Goal: Task Accomplishment & Management: Use online tool/utility

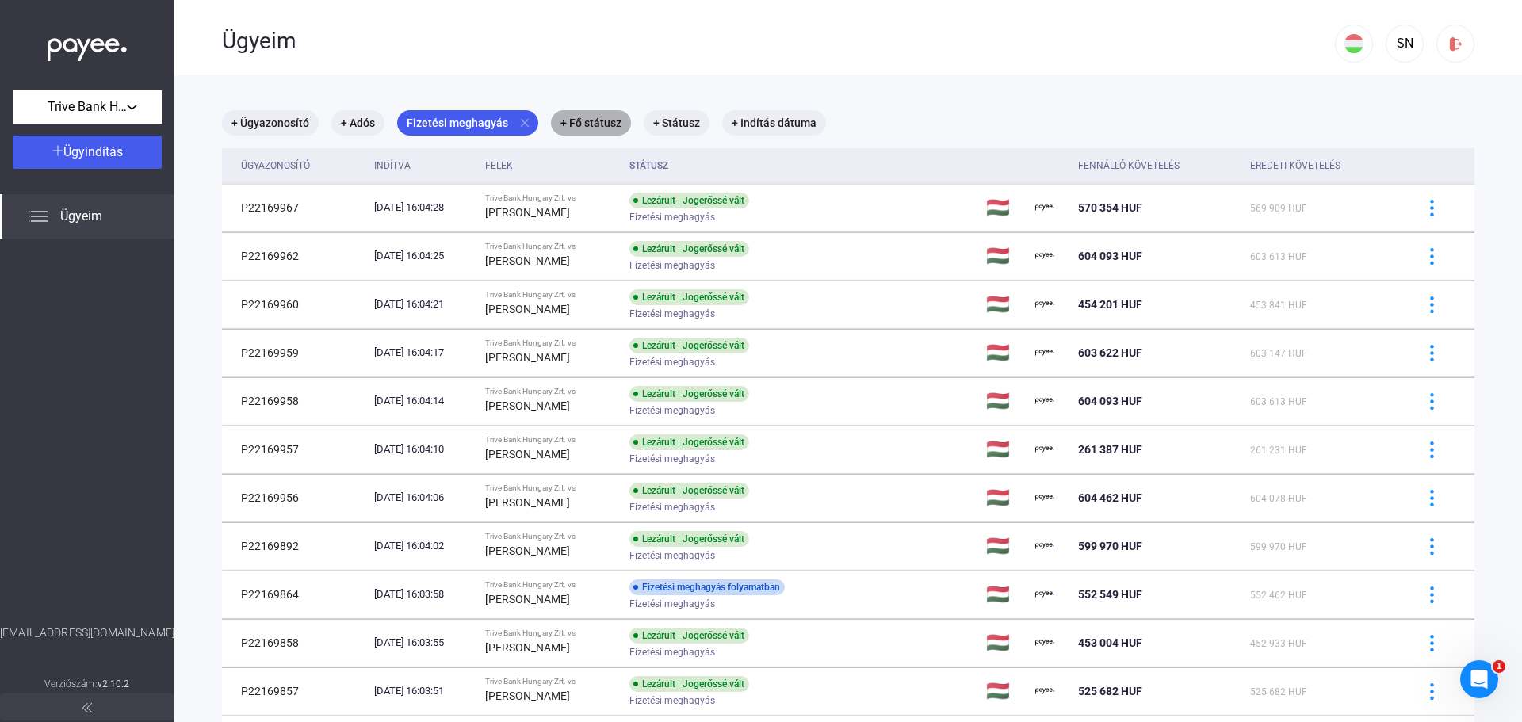
click at [603, 125] on mat-chip "+ Fő státusz" at bounding box center [591, 122] width 80 height 25
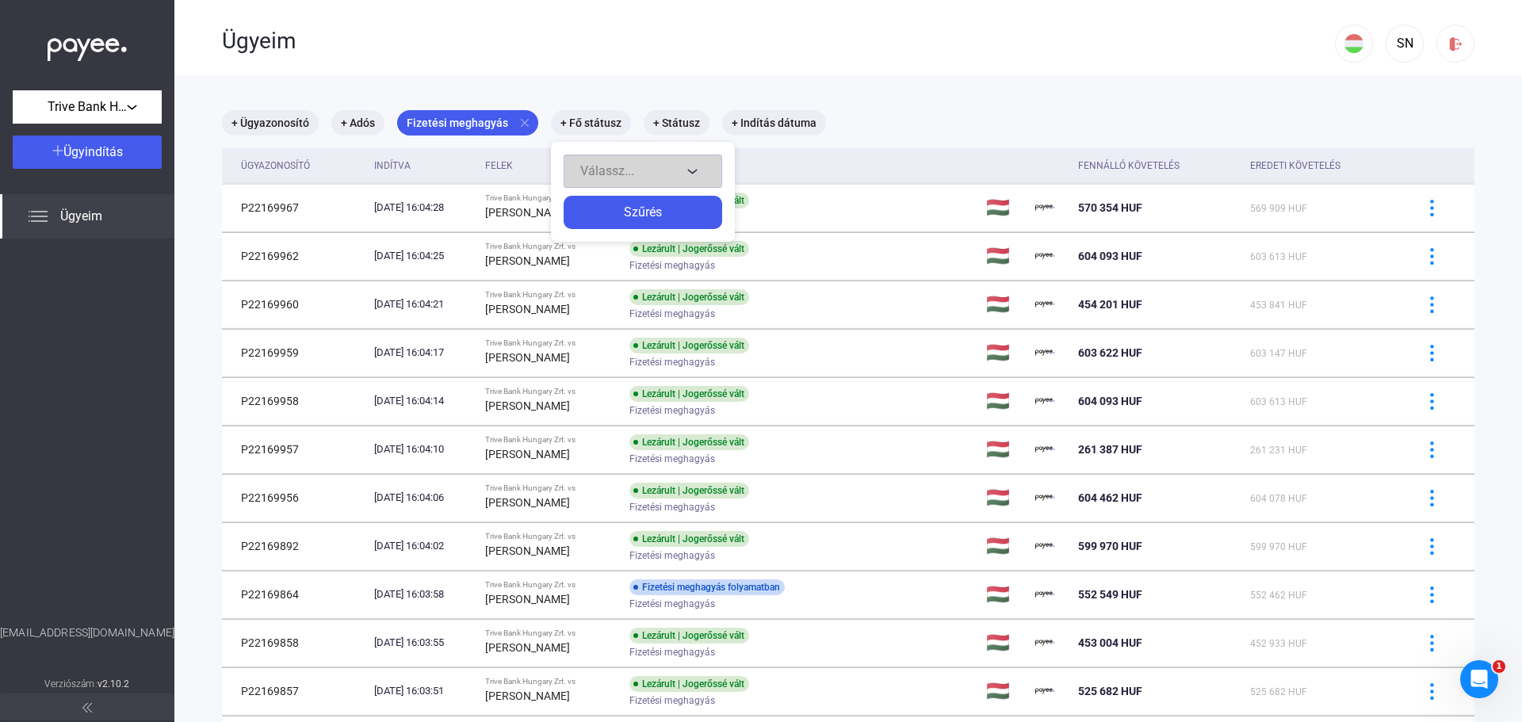
click at [671, 170] on div "Válassz..." at bounding box center [630, 171] width 101 height 19
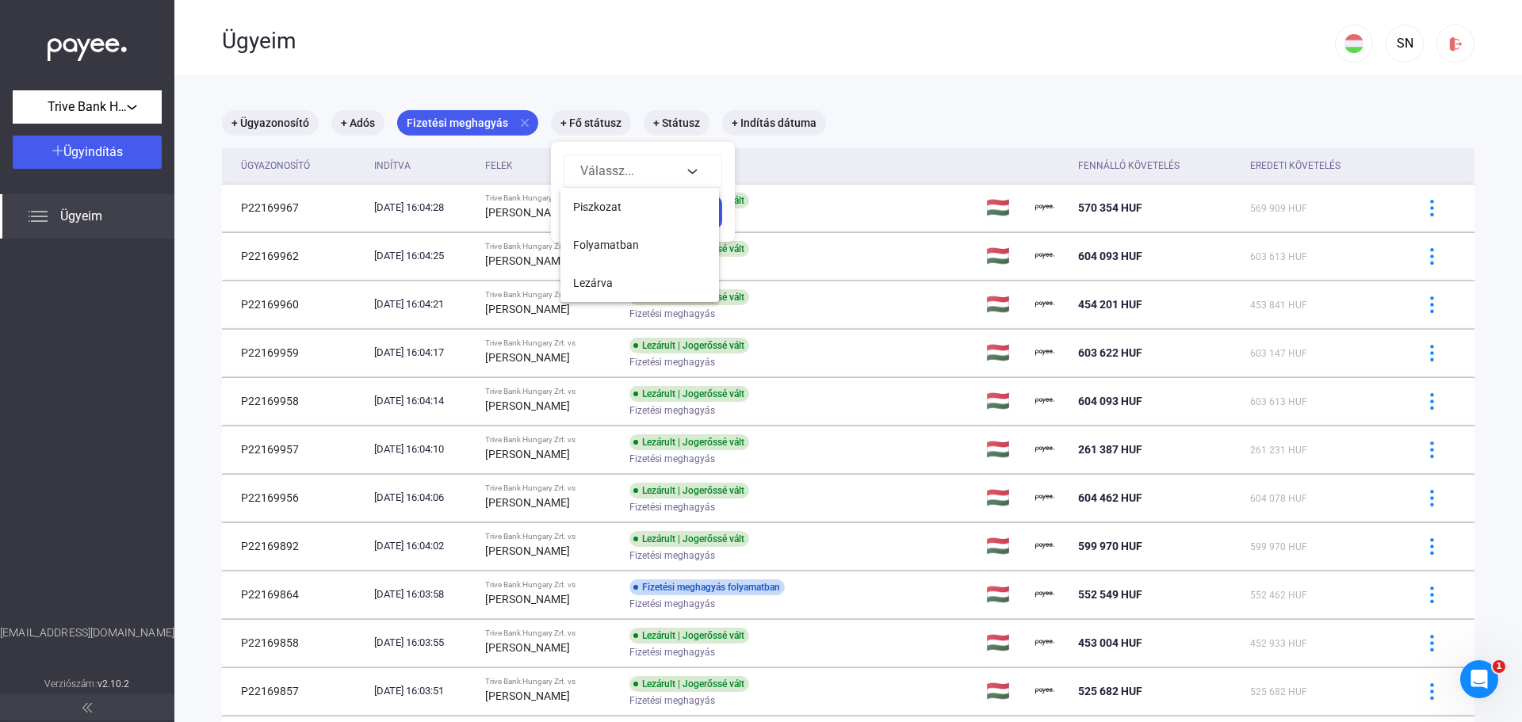
click at [675, 126] on div at bounding box center [761, 361] width 1522 height 722
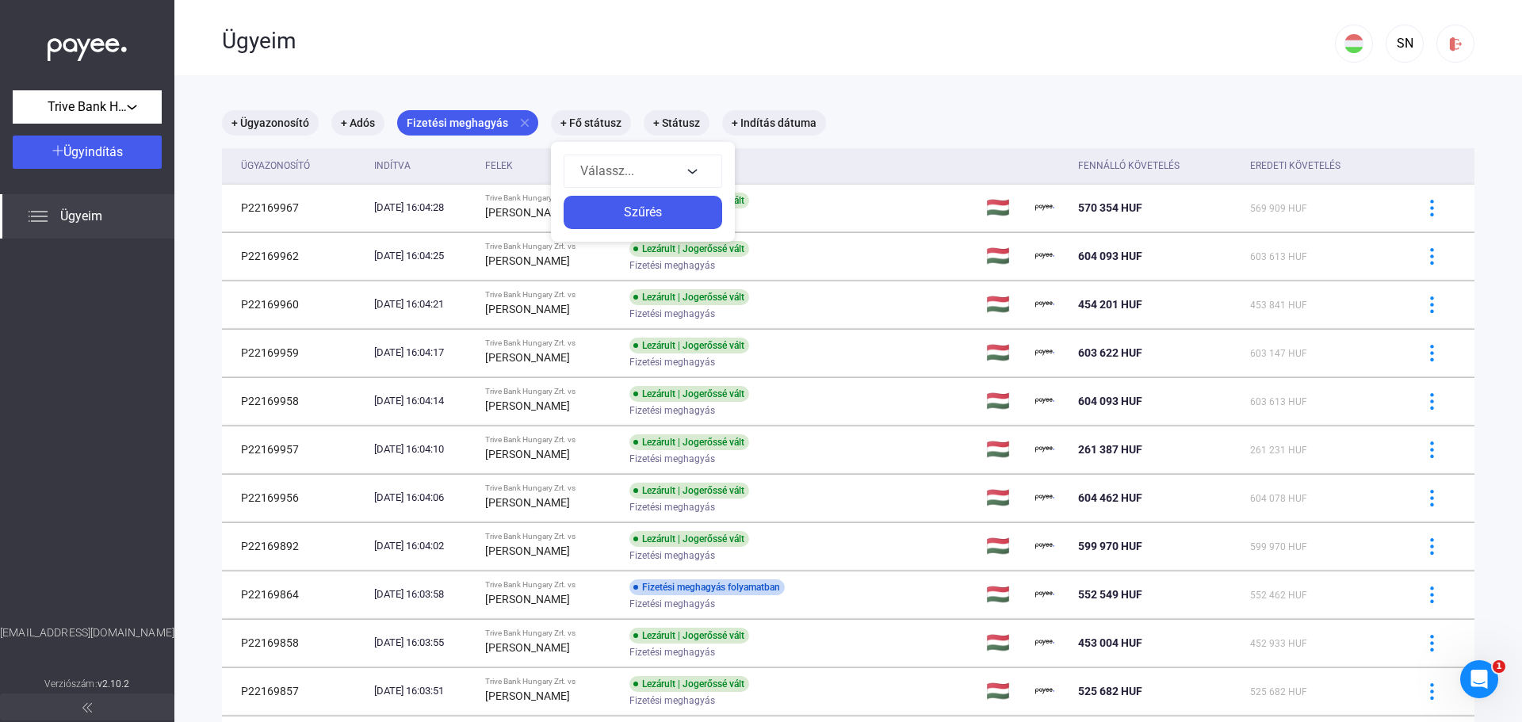
click at [675, 124] on div at bounding box center [761, 361] width 1522 height 722
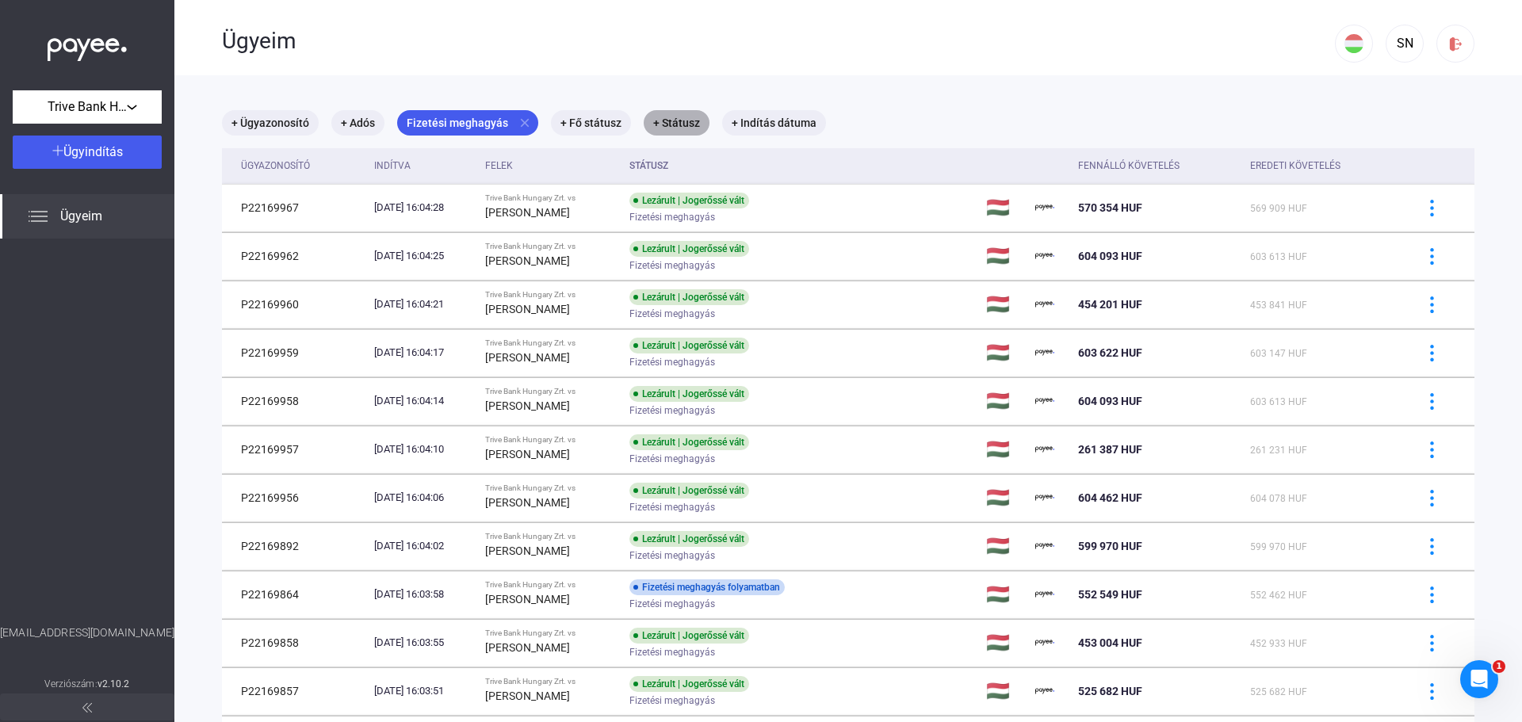
click at [668, 121] on mat-chip "+ Státusz" at bounding box center [677, 122] width 66 height 25
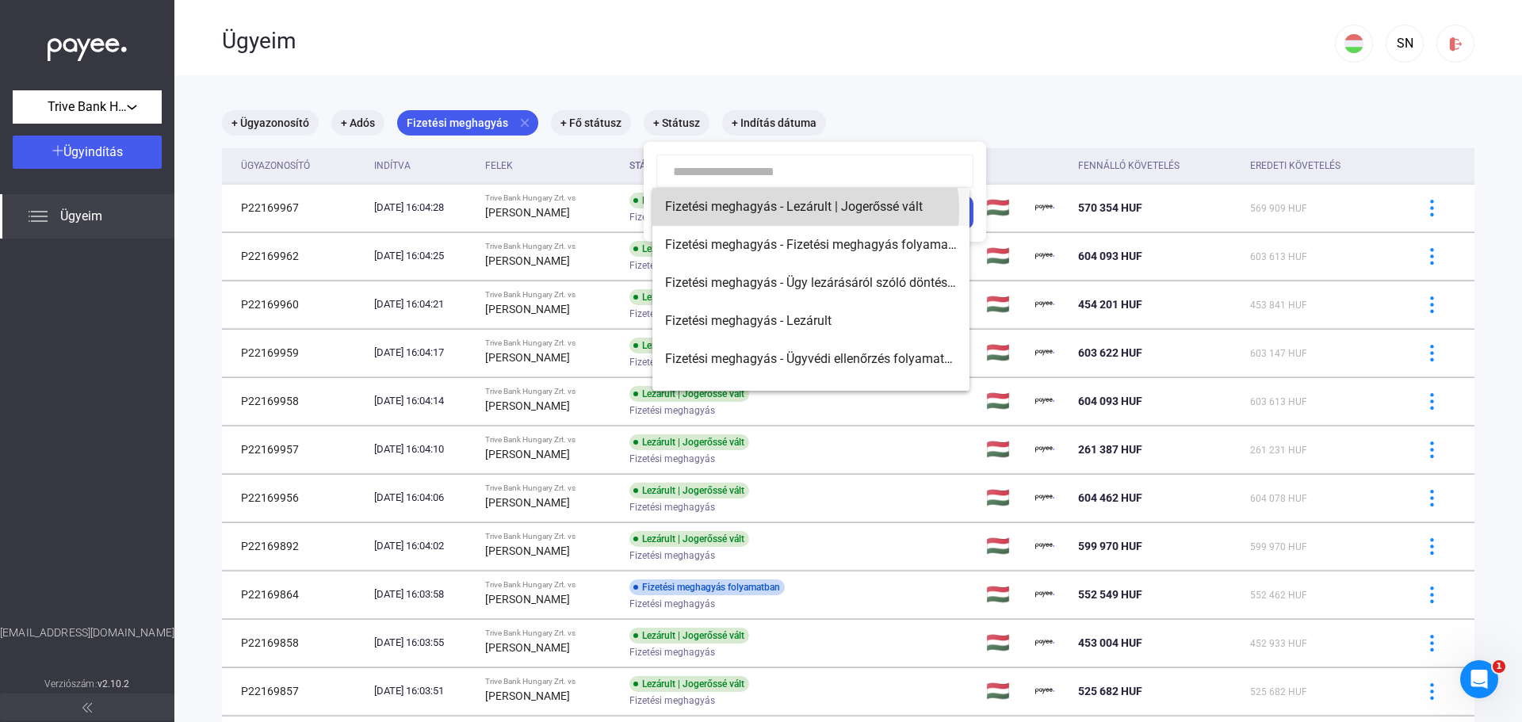
click at [797, 210] on span "Fizetési meghagyás - Lezárult | Jogerőssé vált" at bounding box center [811, 206] width 292 height 19
type input "**********"
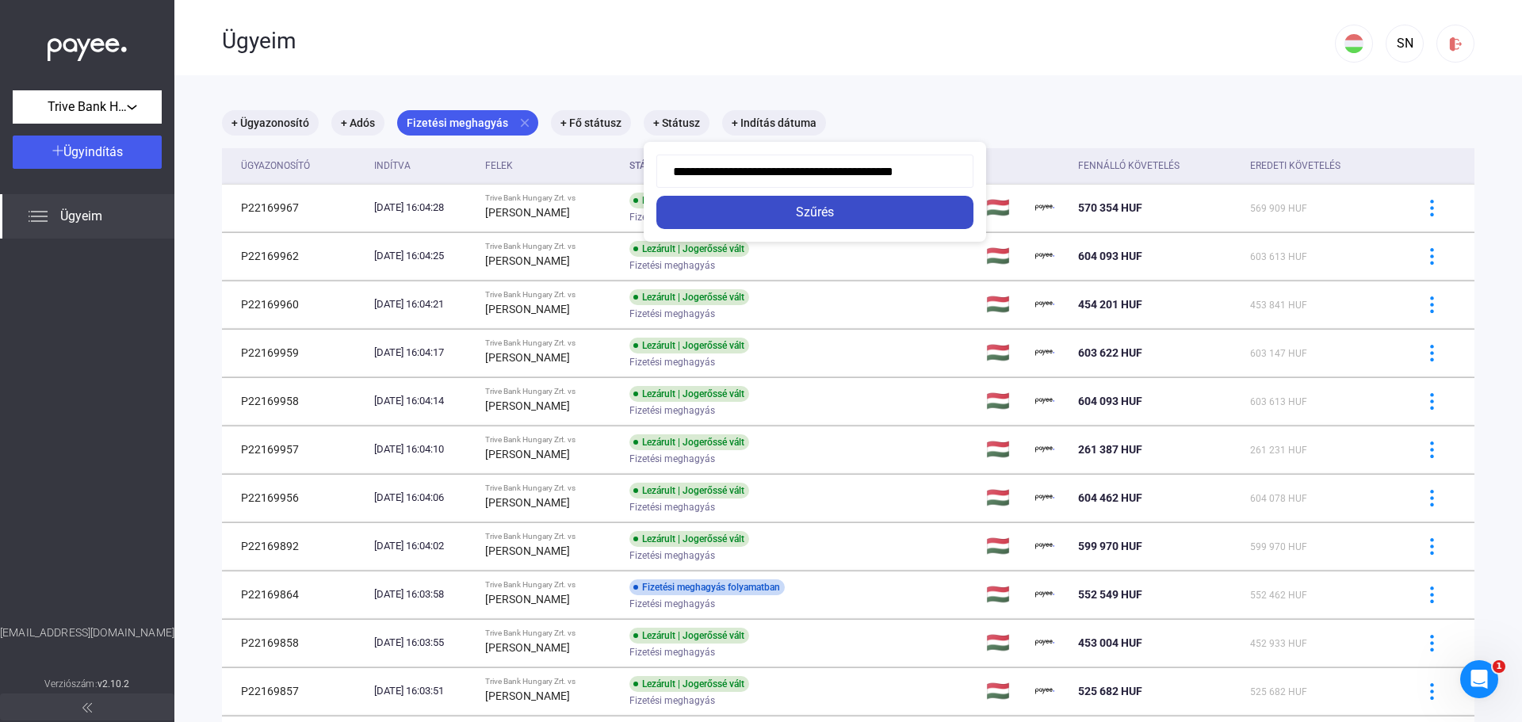
click at [802, 213] on div "Szűrés" at bounding box center [815, 212] width 308 height 19
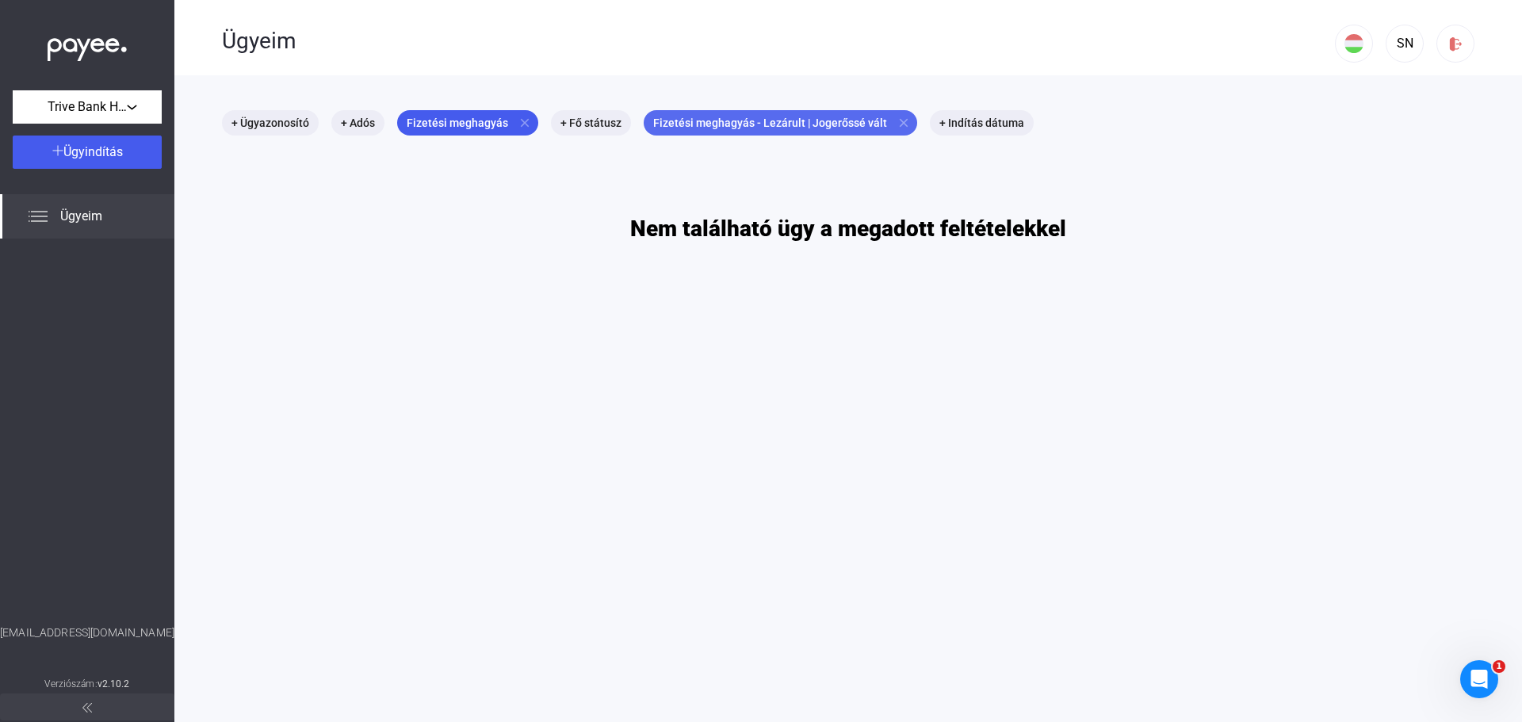
click at [897, 121] on mat-icon "close" at bounding box center [904, 123] width 14 height 14
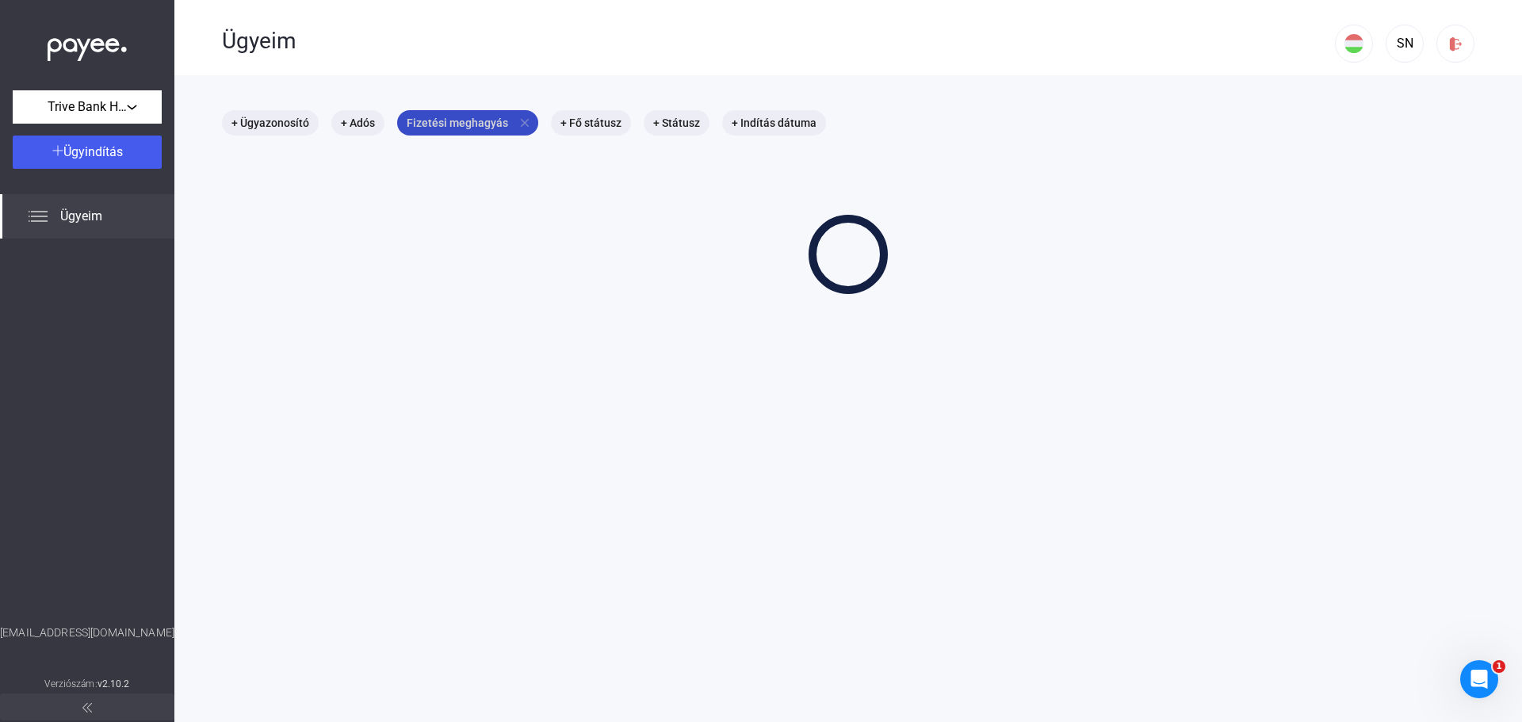
click at [500, 122] on mat-chip "Fizetési meghagyás close" at bounding box center [467, 122] width 141 height 25
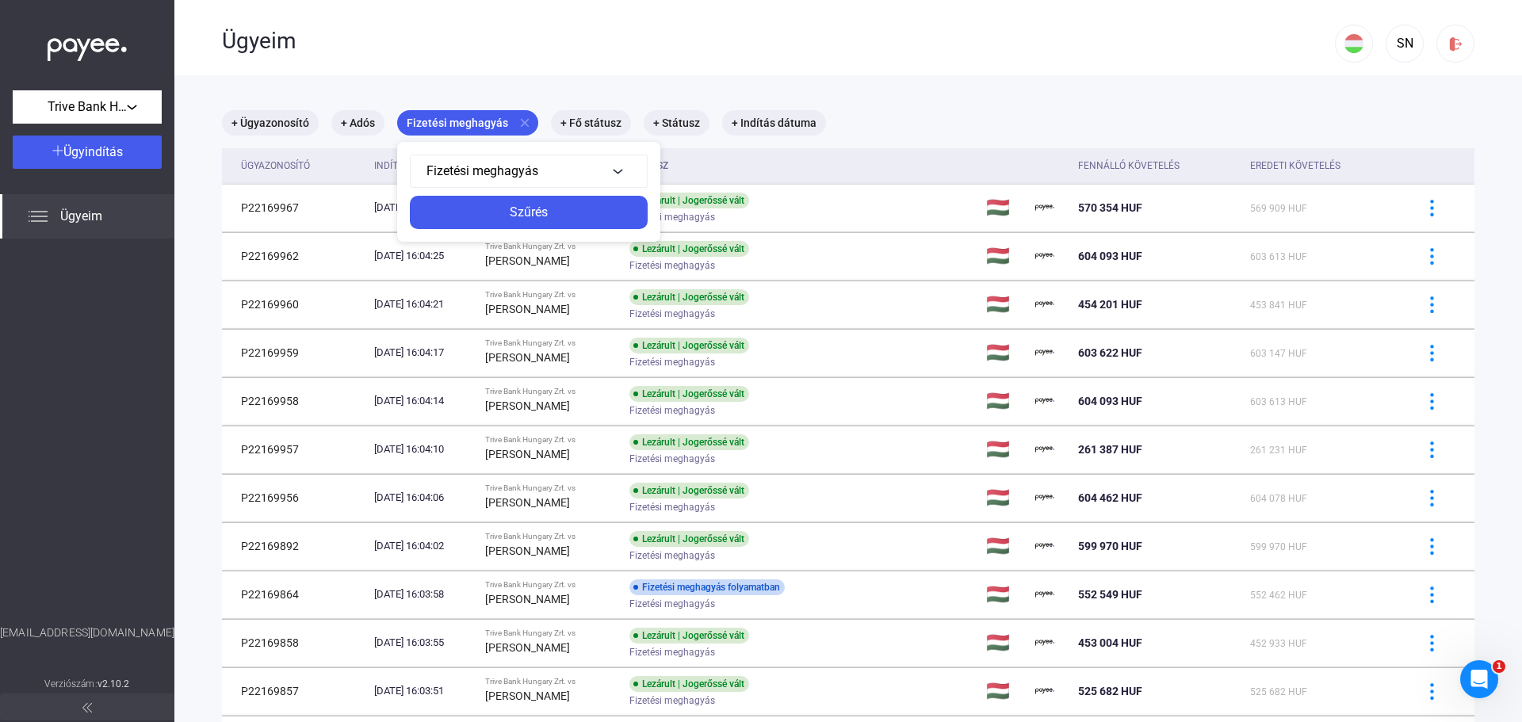
click at [518, 123] on div at bounding box center [761, 361] width 1522 height 722
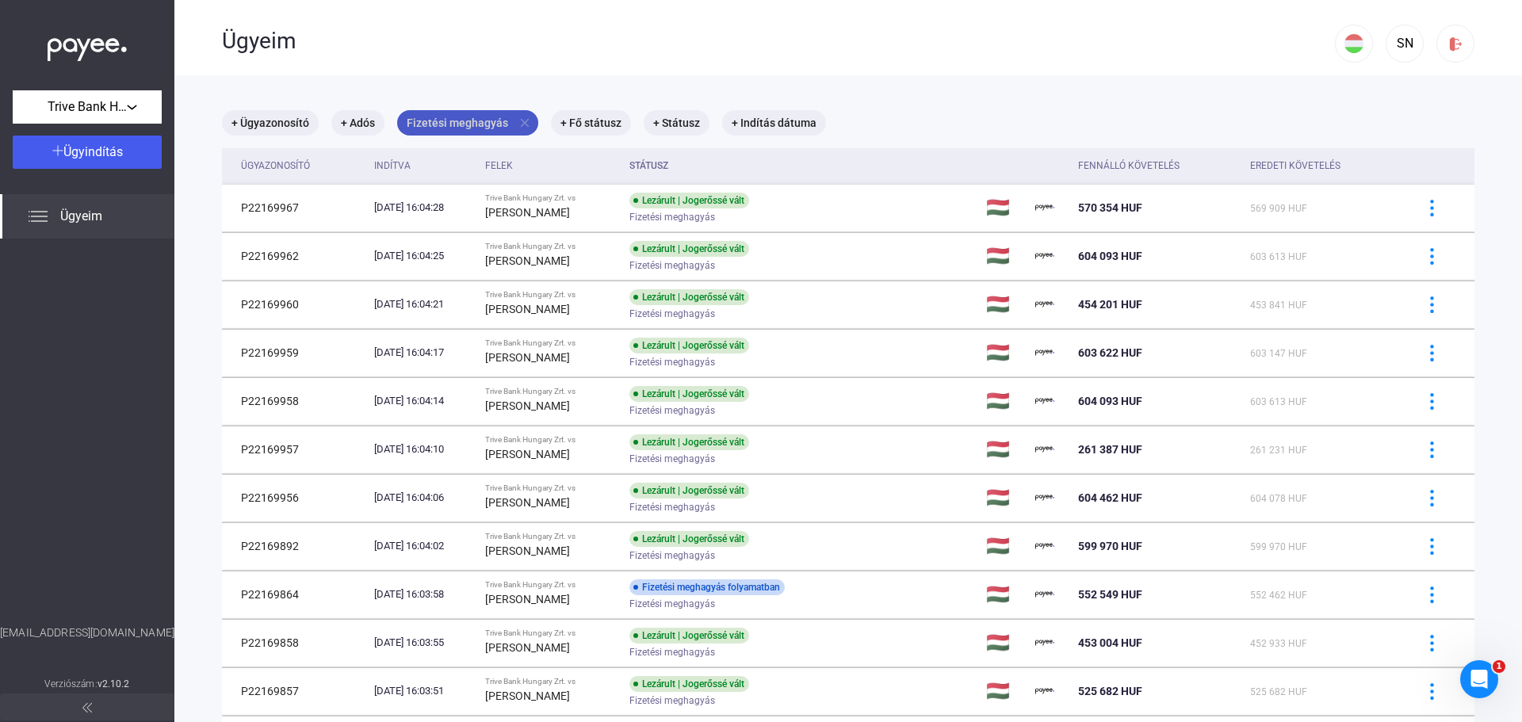
click at [527, 119] on mat-chip "Fizetési meghagyás close" at bounding box center [467, 122] width 141 height 25
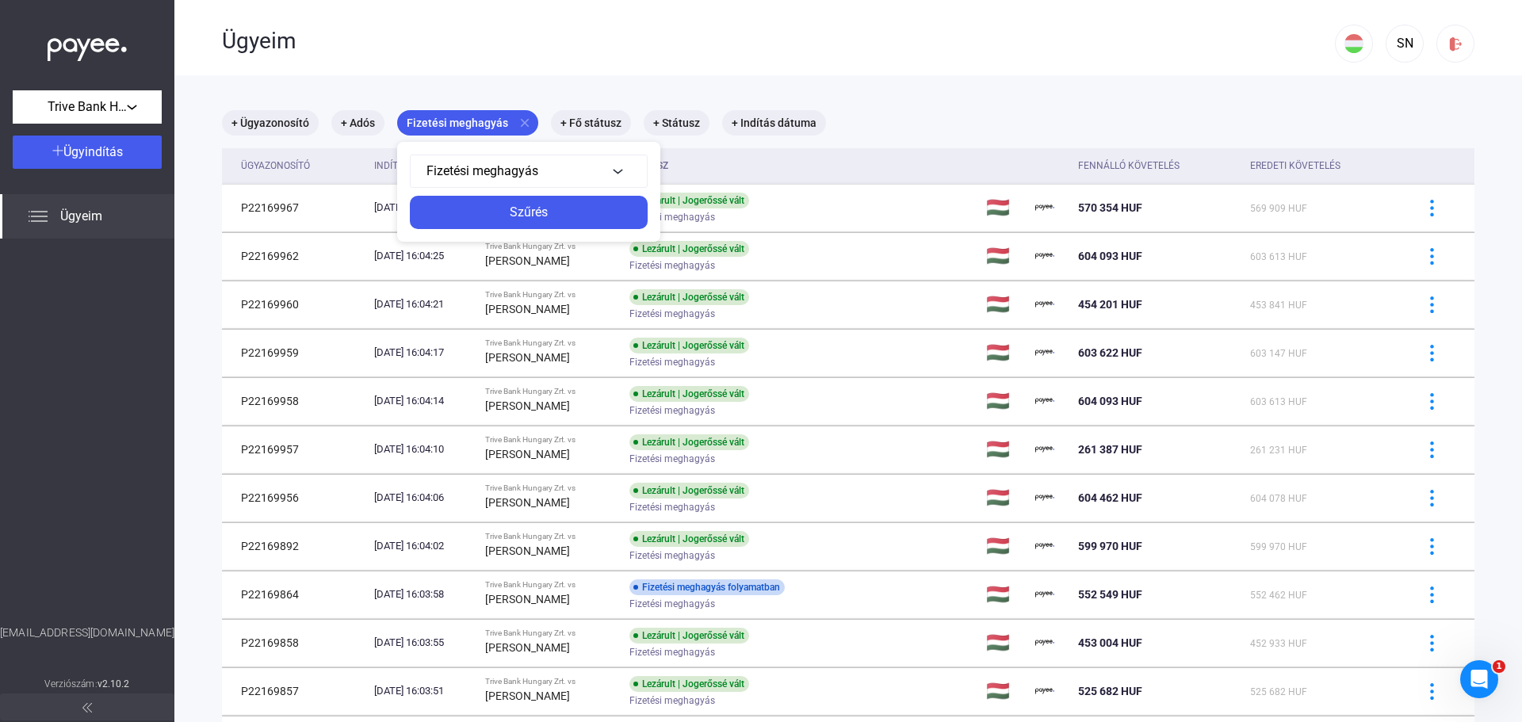
click at [515, 118] on div at bounding box center [761, 361] width 1522 height 722
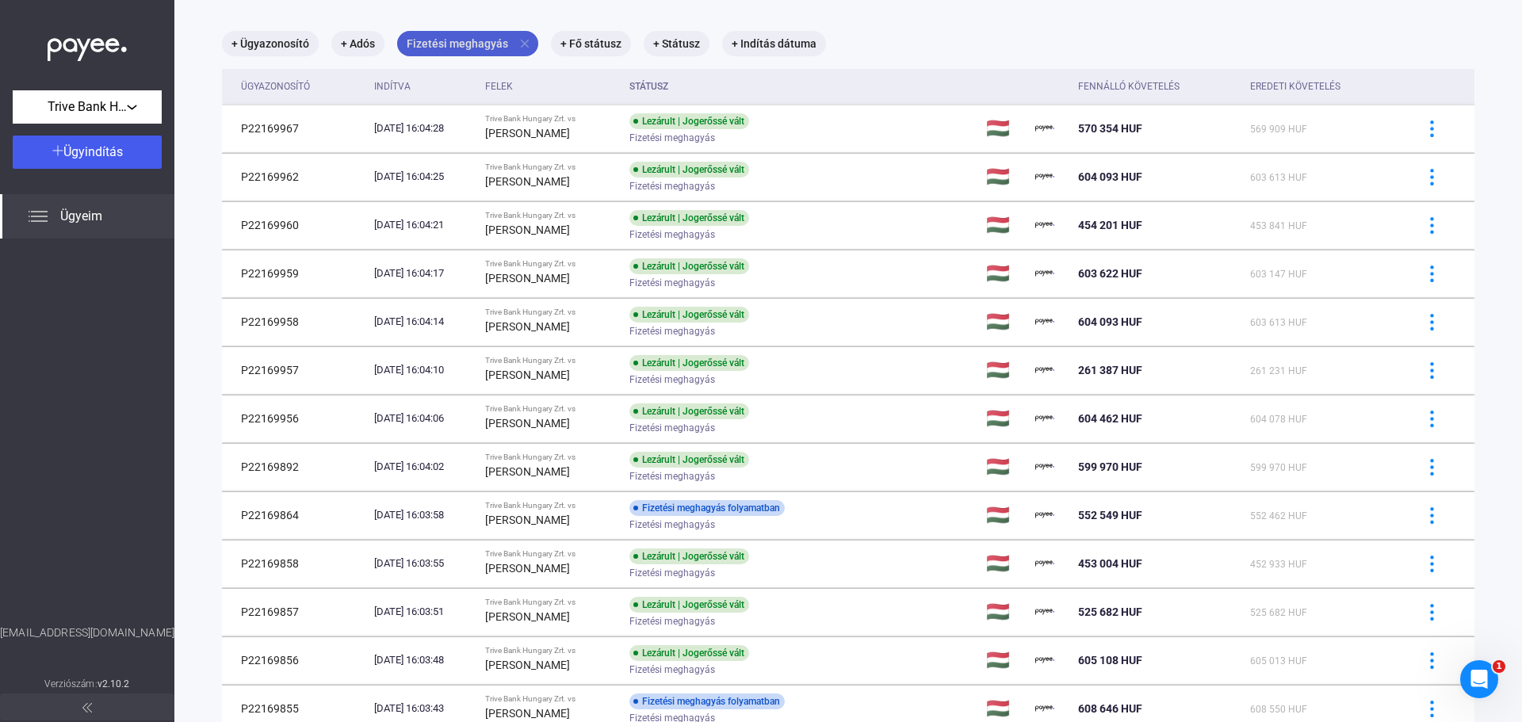
click at [526, 38] on mat-icon "close" at bounding box center [525, 43] width 14 height 14
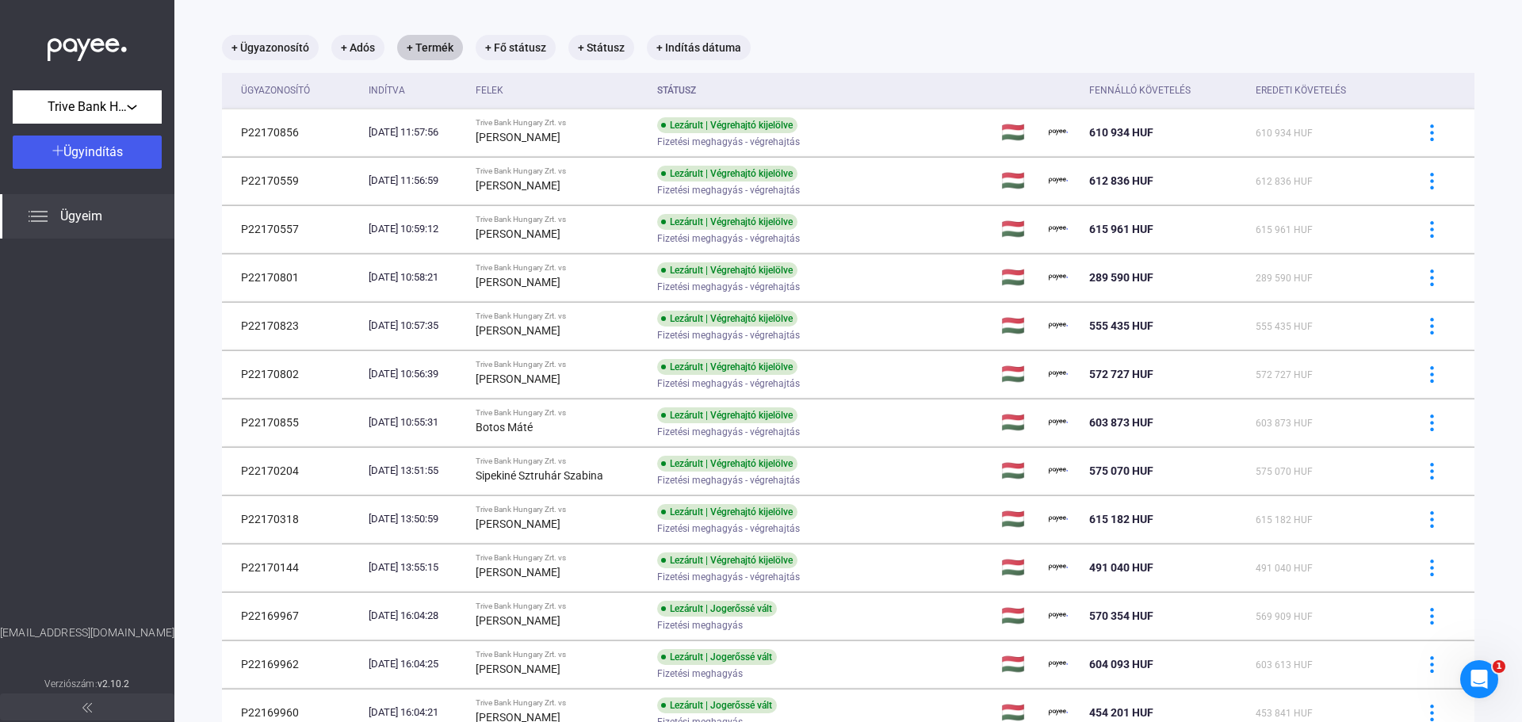
scroll to position [79, 0]
